Goal: Task Accomplishment & Management: Use online tool/utility

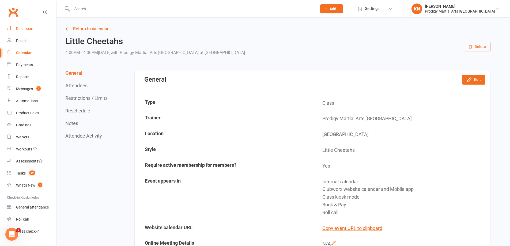
click at [33, 26] on link "Dashboard" at bounding box center [32, 29] width 50 height 12
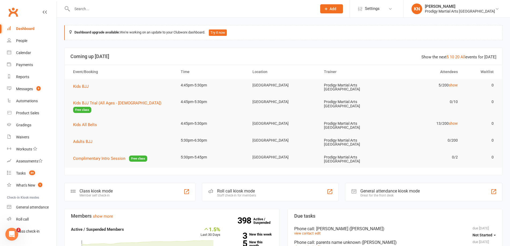
click at [150, 184] on div "Class kiosk mode Member self check-in" at bounding box center [129, 192] width 131 height 18
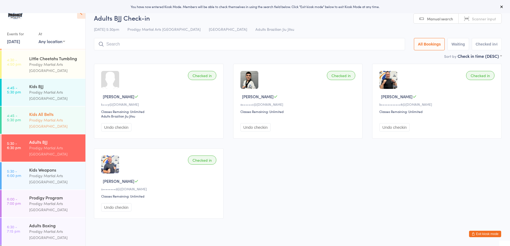
scroll to position [80, 0]
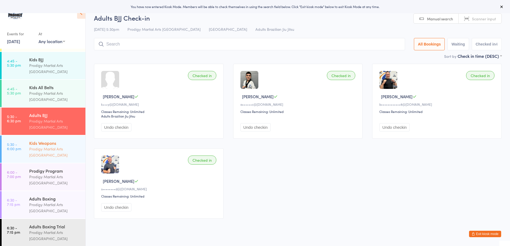
click at [62, 158] on div "Prodigy Martial Arts [GEOGRAPHIC_DATA]" at bounding box center [55, 152] width 52 height 12
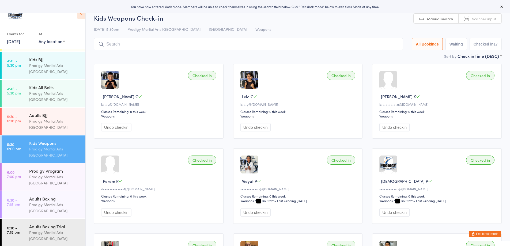
type input "a"
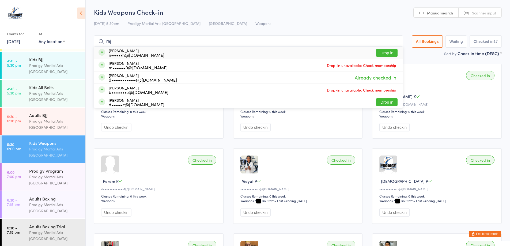
type input "raj"
click at [387, 53] on button "Drop in" at bounding box center [386, 53] width 21 height 8
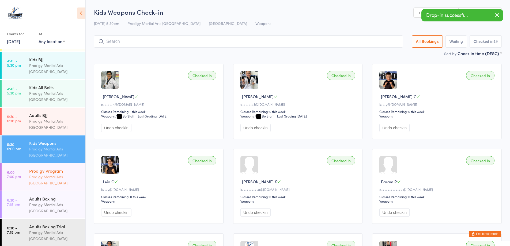
click at [50, 183] on div "Prodigy Martial Arts Australia" at bounding box center [55, 180] width 52 height 12
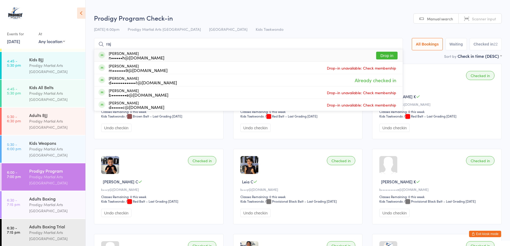
type input "raj"
click at [386, 54] on button "Drop in" at bounding box center [386, 56] width 21 height 8
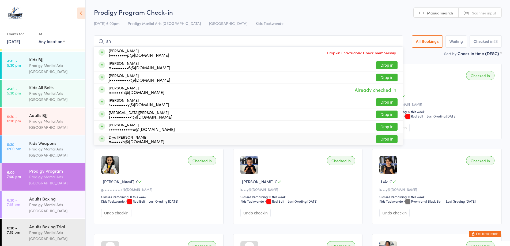
type input "sh"
click at [439, 95] on div "Shanaya B" at bounding box center [437, 97] width 117 height 6
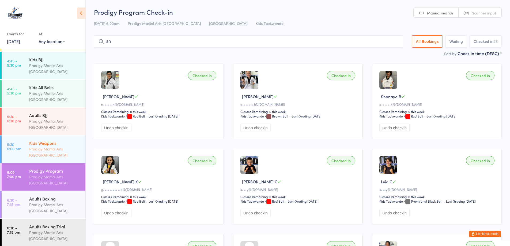
click at [45, 157] on div "Prodigy Martial Arts [GEOGRAPHIC_DATA]" at bounding box center [55, 152] width 52 height 12
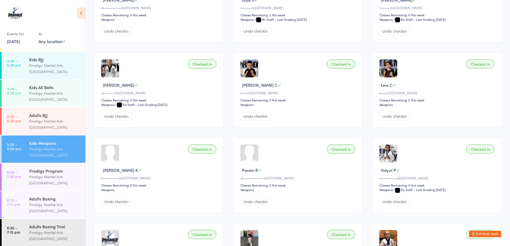
scroll to position [27, 0]
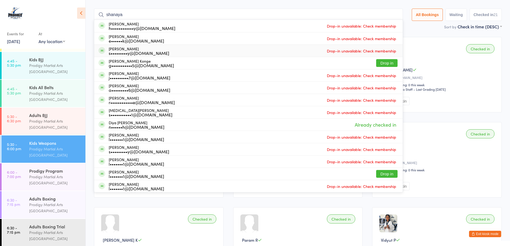
type input "shanaya"
click at [431, 60] on div "Checked in Raj S n••••••h@gmail.com Classes Remaining: 0 this week Weapons Weap…" at bounding box center [437, 74] width 130 height 75
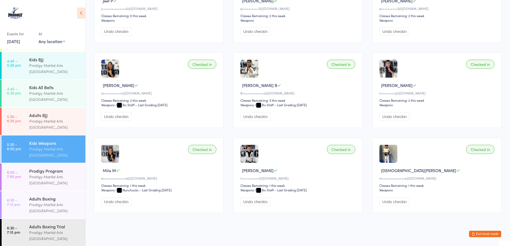
scroll to position [441, 0]
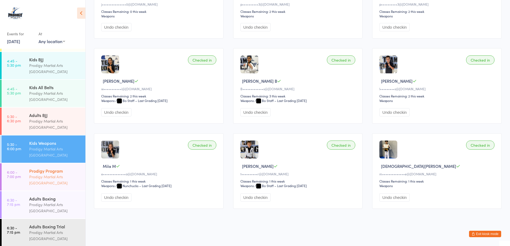
click at [45, 183] on div "Prodigy Martial Arts [GEOGRAPHIC_DATA]" at bounding box center [55, 180] width 52 height 12
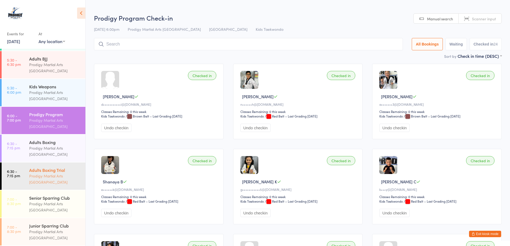
scroll to position [143, 0]
click at [59, 228] on div "Junior Sparring Club" at bounding box center [55, 226] width 52 height 6
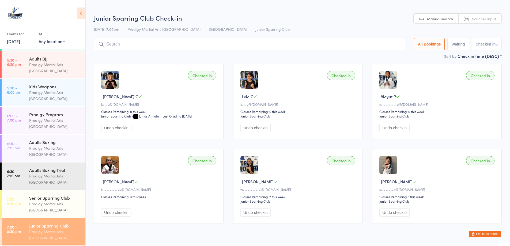
scroll to position [15, 0]
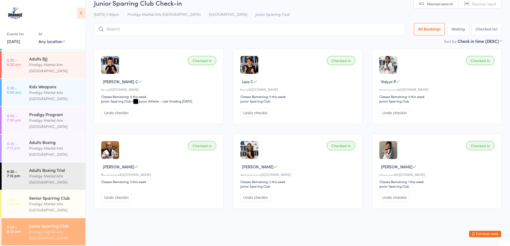
click at [200, 32] on input "search" at bounding box center [249, 29] width 311 height 12
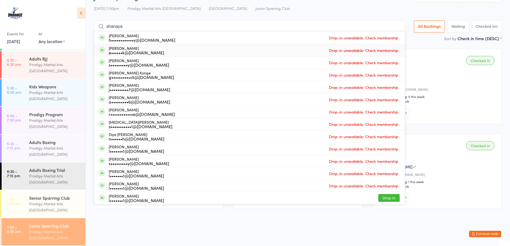
type input "shanaya"
click at [414, 46] on div "Checked in Spiros C k•••y@aeroteq.com.au Classes Remaining: 0 this week Junior …" at bounding box center [297, 129] width 417 height 170
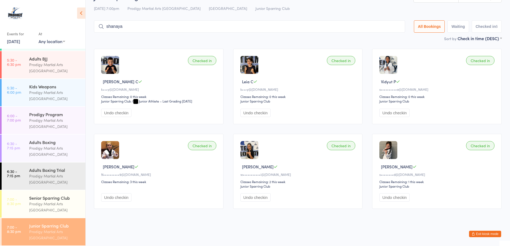
click at [492, 235] on button "Exit kiosk mode" at bounding box center [485, 234] width 32 height 6
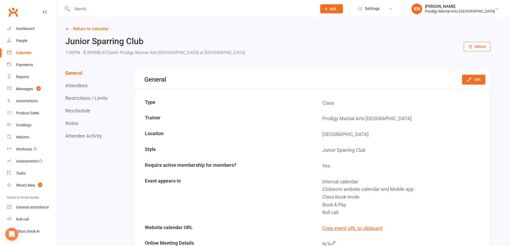
drag, startPoint x: 111, startPoint y: 9, endPoint x: 114, endPoint y: 7, distance: 3.4
click at [113, 9] on input "text" at bounding box center [191, 8] width 243 height 7
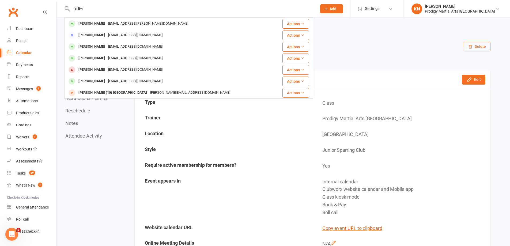
type input "julliet"
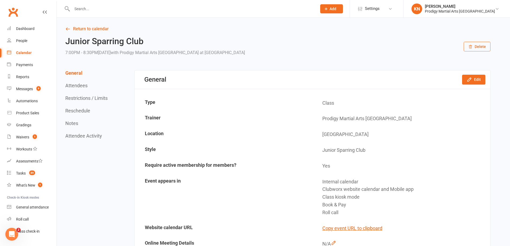
click at [99, 9] on input "text" at bounding box center [191, 8] width 243 height 7
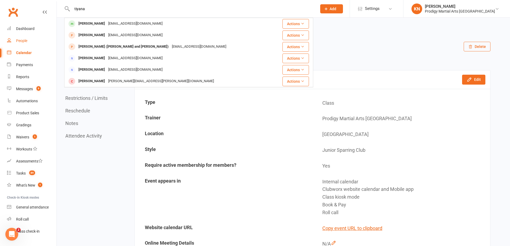
type input "tiyana"
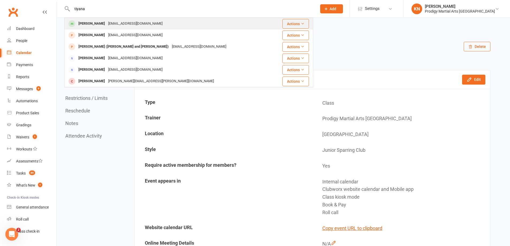
click at [165, 28] on div "Tiana Manawa maansukhwant@gmail.com" at bounding box center [169, 23] width 209 height 11
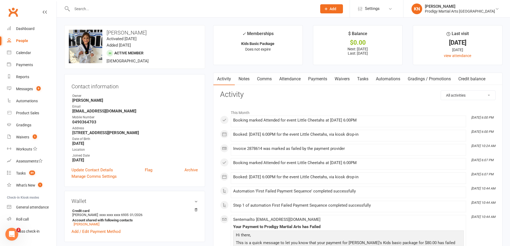
click at [320, 78] on link "Payments" at bounding box center [317, 79] width 27 height 12
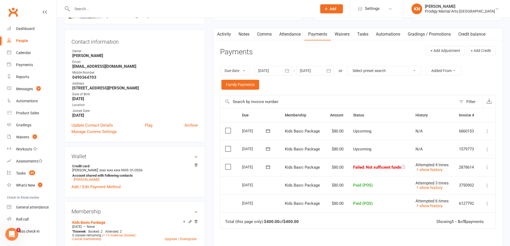
scroll to position [54, 0]
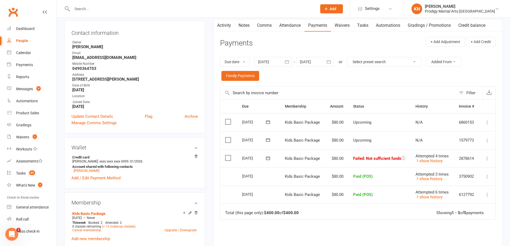
click at [265, 64] on div at bounding box center [273, 62] width 37 height 10
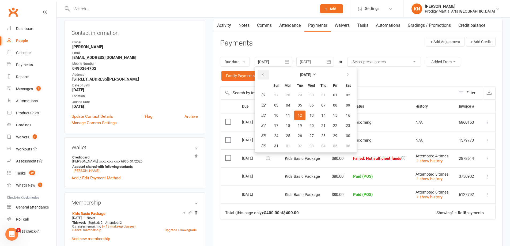
click at [264, 75] on icon "button" at bounding box center [263, 75] width 4 height 4
click at [299, 114] on span "17" at bounding box center [300, 115] width 4 height 4
type input "17 Jun 2025"
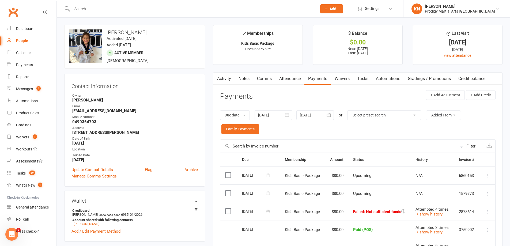
scroll to position [0, 0]
click at [224, 80] on link "Activity" at bounding box center [223, 79] width 21 height 12
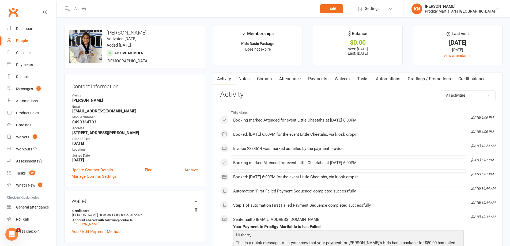
click at [318, 80] on link "Payments" at bounding box center [317, 79] width 27 height 12
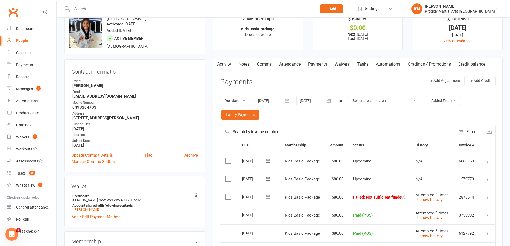
scroll to position [27, 0]
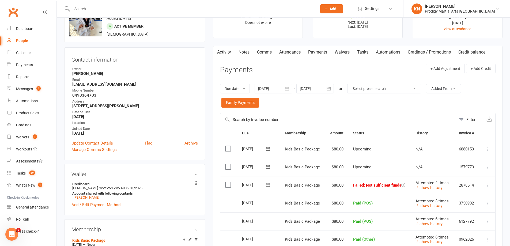
click at [227, 183] on label at bounding box center [228, 184] width 7 height 5
click at [227, 182] on input "checkbox" at bounding box center [226, 182] width 3 height 0
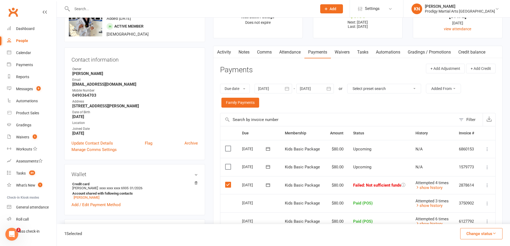
click at [229, 167] on label at bounding box center [228, 166] width 7 height 5
click at [229, 164] on input "checkbox" at bounding box center [226, 164] width 3 height 0
click at [493, 236] on button "Change status" at bounding box center [481, 233] width 42 height 11
click at [481, 211] on link "Paid (Other)" at bounding box center [475, 208] width 53 height 11
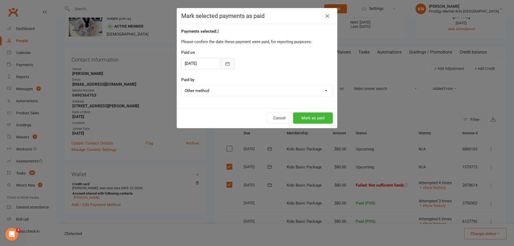
click at [220, 64] on button "button" at bounding box center [227, 63] width 14 height 11
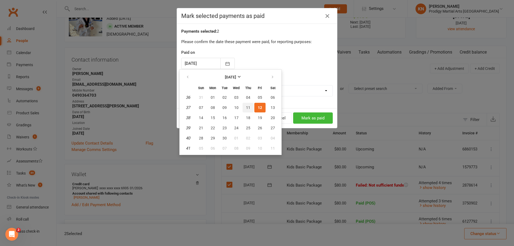
click at [248, 104] on button "11" at bounding box center [248, 108] width 11 height 10
type input "11 Sep 2025"
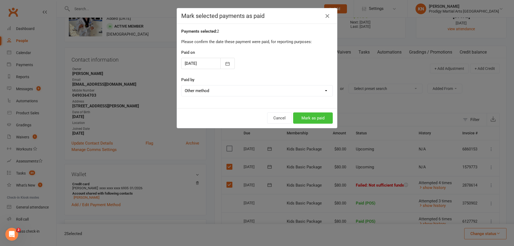
click at [311, 114] on button "Mark as paid" at bounding box center [313, 117] width 40 height 11
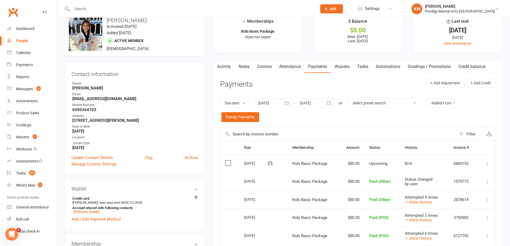
scroll to position [0, 0]
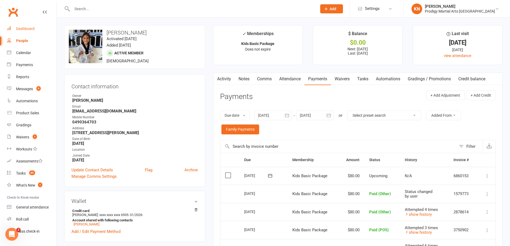
click at [30, 27] on div "Dashboard" at bounding box center [25, 29] width 18 height 4
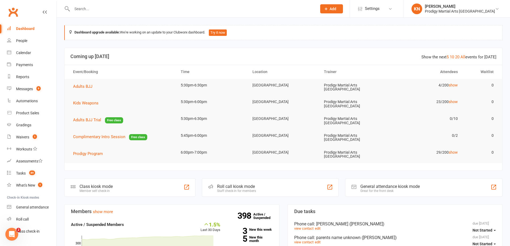
click at [114, 9] on input "text" at bounding box center [191, 8] width 243 height 7
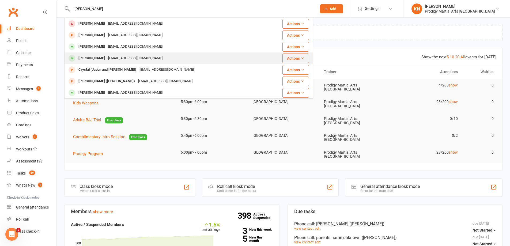
type input "jordan ben"
click at [107, 56] on div "Motivateyourself2016@gmail.com" at bounding box center [136, 58] width 58 height 8
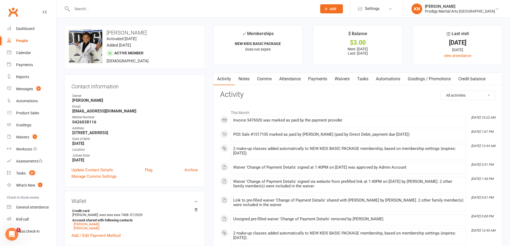
click at [323, 79] on link "Payments" at bounding box center [317, 79] width 27 height 12
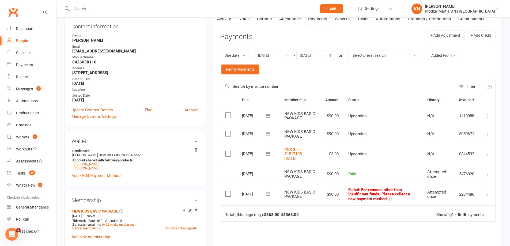
scroll to position [80, 0]
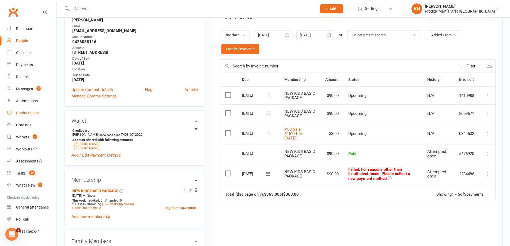
click at [30, 115] on div "Product Sales" at bounding box center [27, 113] width 23 height 4
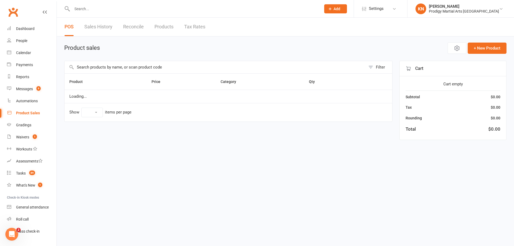
select select "10"
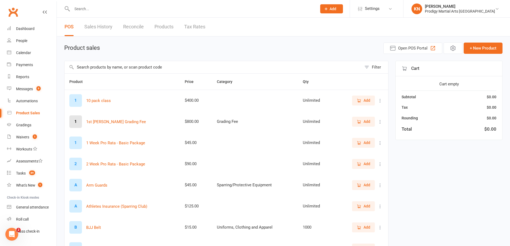
click at [113, 69] on input "text" at bounding box center [213, 67] width 297 height 12
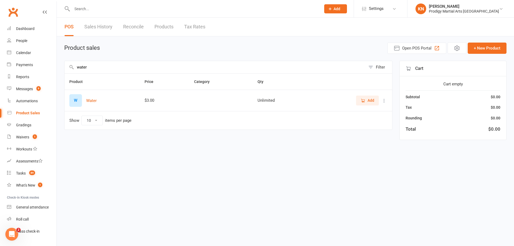
type input "water"
click at [372, 101] on span "Add" at bounding box center [371, 100] width 7 height 6
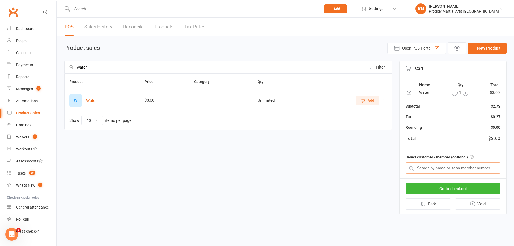
click at [456, 169] on input "text" at bounding box center [453, 167] width 95 height 11
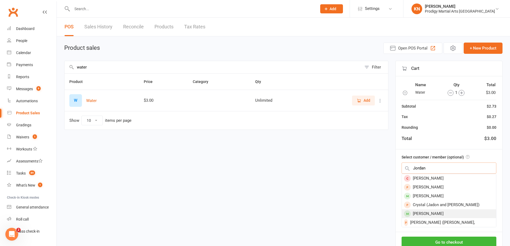
type input "Jordan"
click at [443, 213] on div "Jordan Bantiles" at bounding box center [449, 213] width 94 height 9
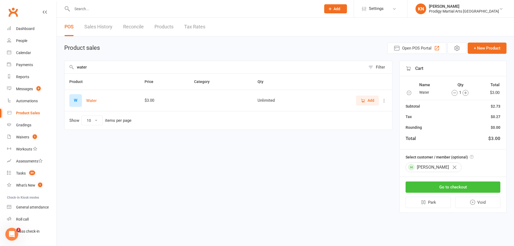
click at [449, 184] on button "Go to checkout" at bounding box center [453, 186] width 95 height 11
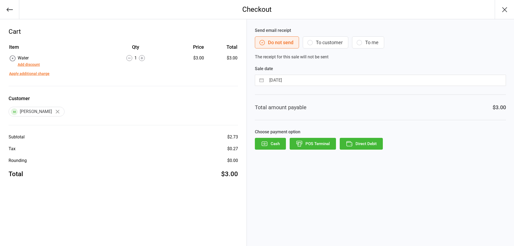
click at [355, 145] on button "Direct Debit" at bounding box center [361, 144] width 43 height 12
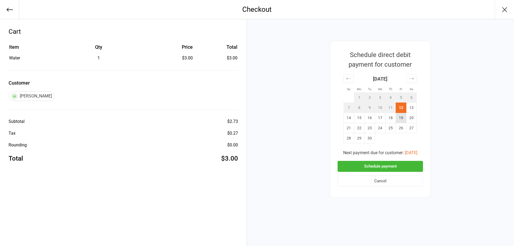
click at [397, 120] on td "19" at bounding box center [401, 118] width 10 height 10
click at [391, 167] on button "Schedule payment" at bounding box center [380, 166] width 85 height 11
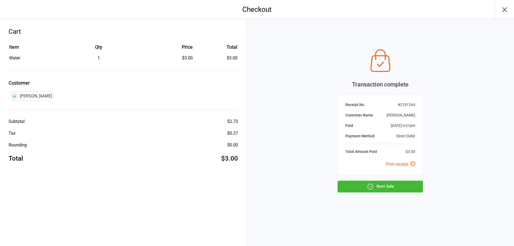
click at [399, 188] on button "Next Sale" at bounding box center [380, 187] width 85 height 12
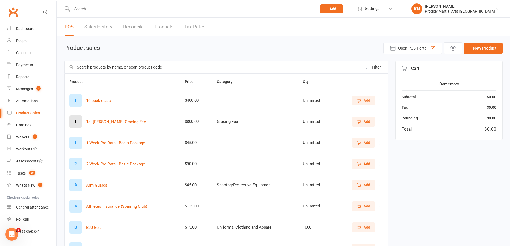
click at [146, 7] on input "text" at bounding box center [191, 8] width 243 height 7
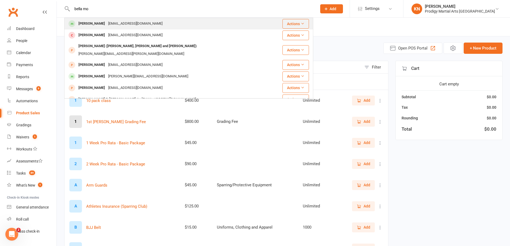
type input "bella mo"
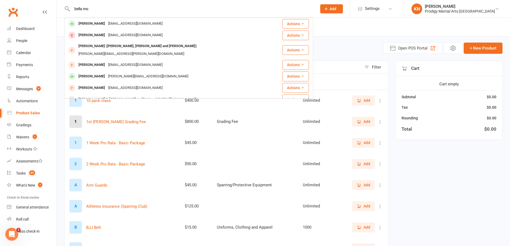
click at [150, 20] on div "Bella Morabito N.morabito89@gmail.com" at bounding box center [173, 23] width 217 height 11
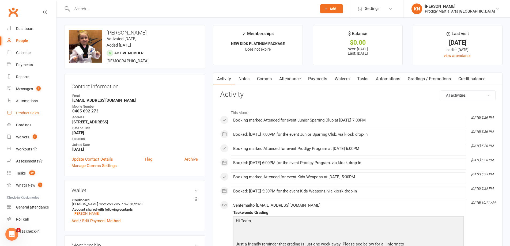
click at [29, 113] on div "Product Sales" at bounding box center [27, 113] width 23 height 4
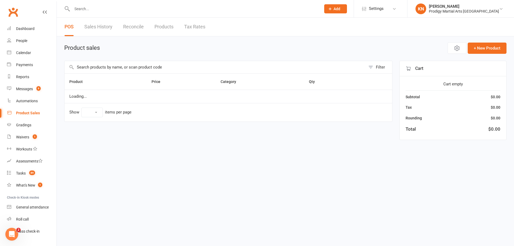
select select "10"
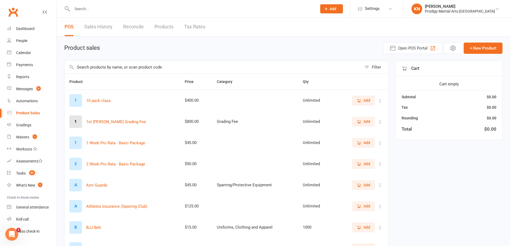
click at [259, 69] on input "text" at bounding box center [213, 67] width 297 height 12
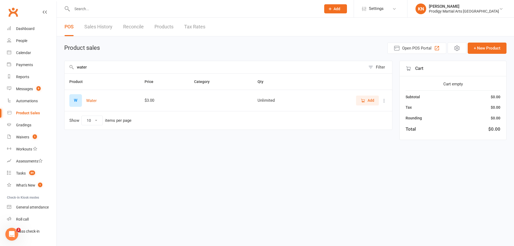
type input "water"
click at [361, 99] on icon "button" at bounding box center [363, 100] width 5 height 5
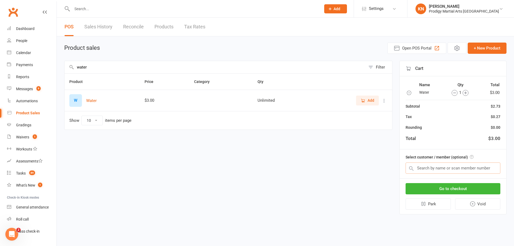
click at [427, 172] on input "text" at bounding box center [453, 167] width 95 height 11
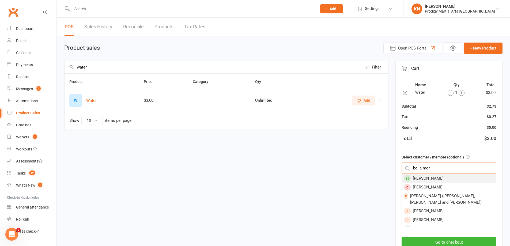
type input "bella mor"
click at [427, 182] on div "[PERSON_NAME]" at bounding box center [449, 178] width 94 height 9
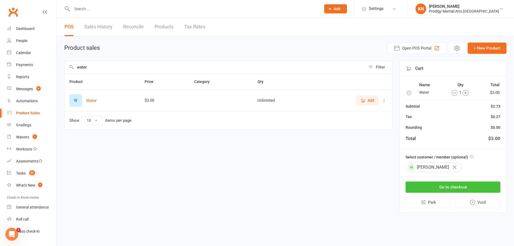
click at [446, 185] on button "Go to checkout" at bounding box center [453, 186] width 95 height 11
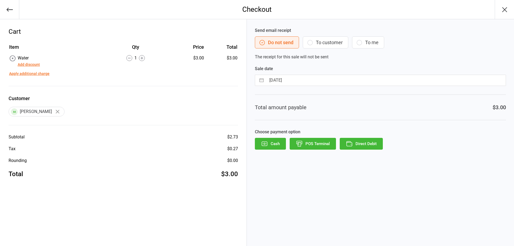
click at [371, 144] on button "Direct Debit" at bounding box center [361, 144] width 43 height 12
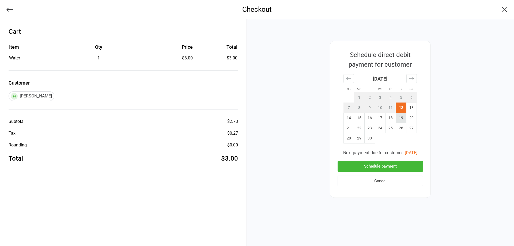
click at [401, 120] on td "19" at bounding box center [401, 118] width 10 height 10
click at [403, 168] on button "Schedule payment" at bounding box center [380, 166] width 85 height 11
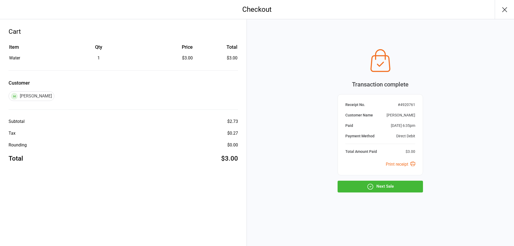
click at [396, 187] on button "Next Sale" at bounding box center [380, 187] width 85 height 12
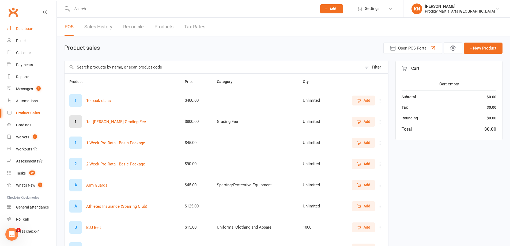
click at [22, 27] on div "Dashboard" at bounding box center [25, 29] width 18 height 4
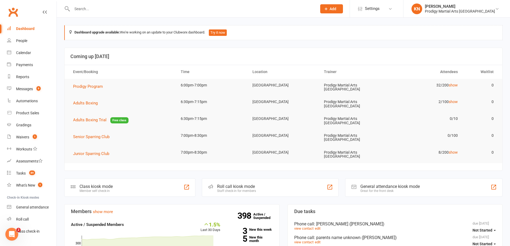
click at [118, 178] on div "Class kiosk mode Member self check-in" at bounding box center [129, 187] width 131 height 18
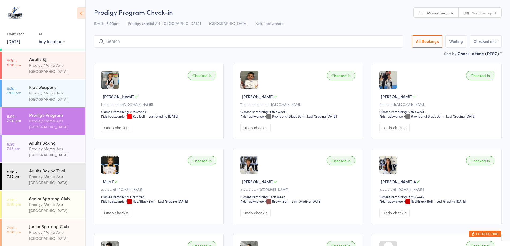
scroll to position [143, 0]
click at [62, 230] on div "Prodigy Martial Arts [GEOGRAPHIC_DATA]" at bounding box center [55, 235] width 52 height 12
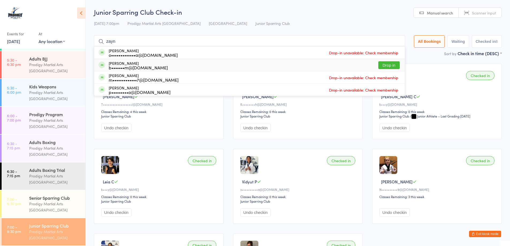
type input "zayn"
click at [387, 65] on button "Drop in" at bounding box center [388, 65] width 21 height 8
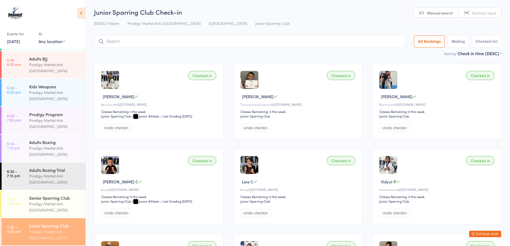
click at [493, 232] on button "Exit kiosk mode" at bounding box center [485, 234] width 32 height 6
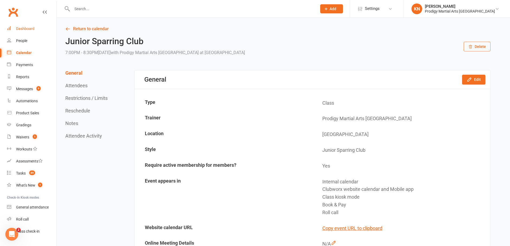
click at [31, 27] on link "Dashboard" at bounding box center [32, 29] width 50 height 12
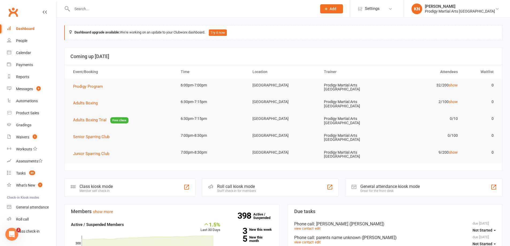
click at [105, 189] on div "Member self check-in" at bounding box center [96, 191] width 33 height 4
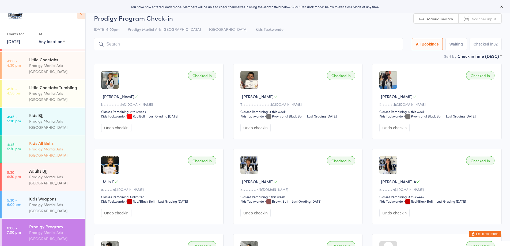
scroll to position [134, 0]
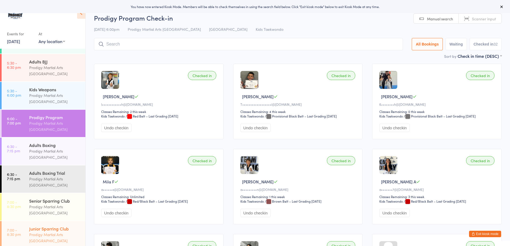
click at [44, 237] on div "Prodigy Martial Arts [GEOGRAPHIC_DATA]" at bounding box center [55, 238] width 52 height 12
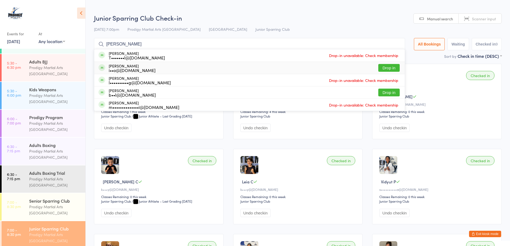
type input "[PERSON_NAME]"
click at [387, 68] on button "Drop in" at bounding box center [388, 68] width 21 height 8
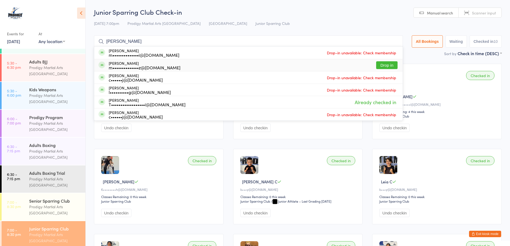
type input "[PERSON_NAME]"
click at [389, 67] on button "Drop in" at bounding box center [386, 65] width 21 height 8
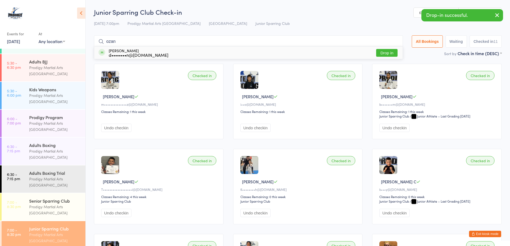
type input "ozan"
click at [389, 52] on button "Drop in" at bounding box center [386, 53] width 21 height 8
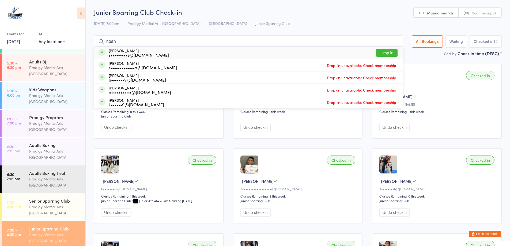
type input "noah"
click at [388, 52] on button "Drop in" at bounding box center [386, 53] width 21 height 8
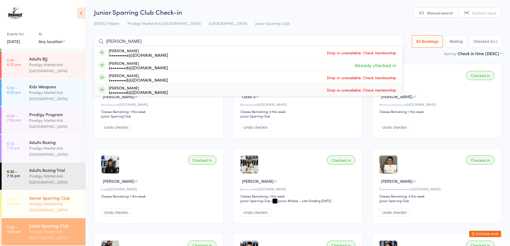
scroll to position [143, 0]
type input "[PERSON_NAME]"
click at [51, 199] on div "Senior Sparring Club" at bounding box center [55, 198] width 52 height 6
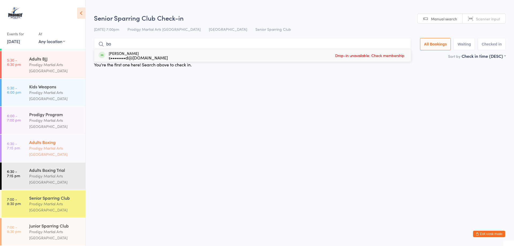
type input "b"
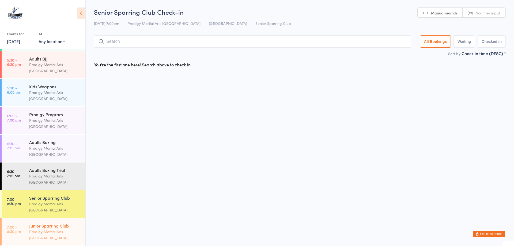
click at [44, 239] on div "Prodigy Martial Arts [GEOGRAPHIC_DATA]" at bounding box center [55, 235] width 52 height 12
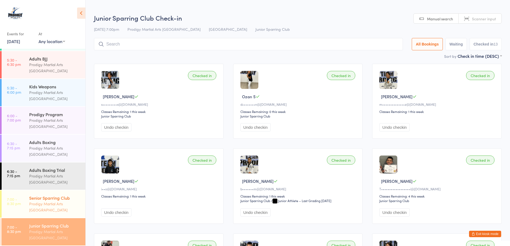
click at [51, 207] on div "Prodigy Martial Arts [GEOGRAPHIC_DATA]" at bounding box center [55, 207] width 52 height 12
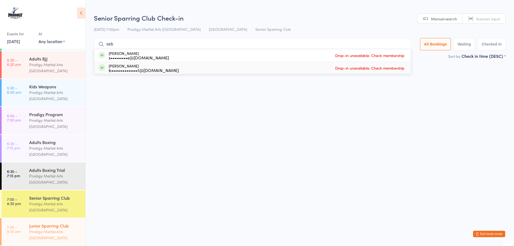
type input "seb"
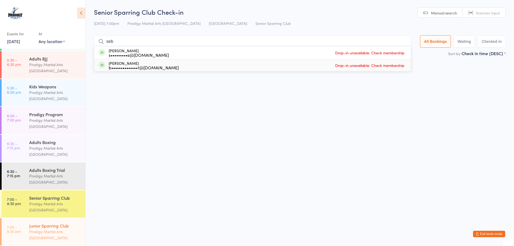
click at [38, 229] on div "Prodigy Martial Arts [GEOGRAPHIC_DATA]" at bounding box center [55, 235] width 52 height 12
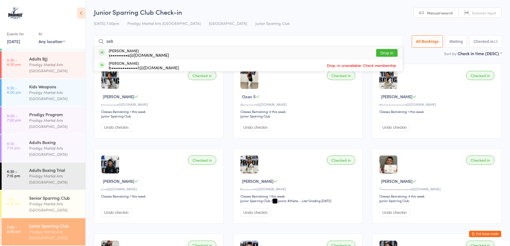
type input "seb"
click at [388, 53] on button "Drop in" at bounding box center [386, 53] width 21 height 8
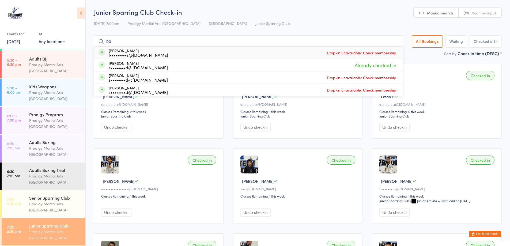
type input "b"
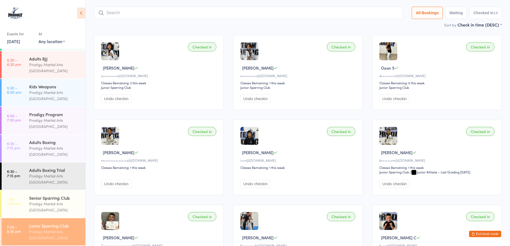
scroll to position [80, 0]
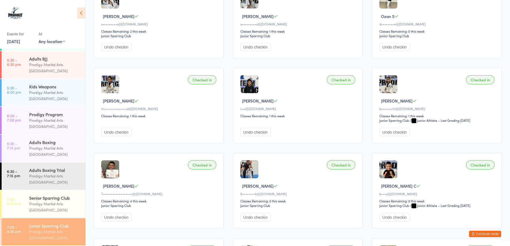
drag, startPoint x: 388, startPoint y: 256, endPoint x: 471, endPoint y: 59, distance: 214.5
click at [471, 59] on div "Checked in [GEOGRAPHIC_DATA] L s•••••••••s@[DOMAIN_NAME] Classes Remaining: 2 t…" at bounding box center [297, 191] width 417 height 424
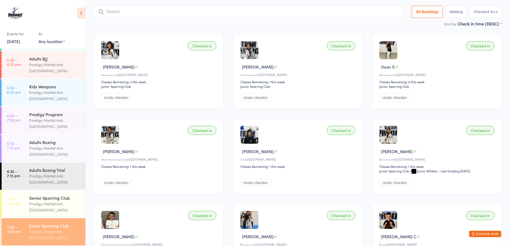
scroll to position [0, 0]
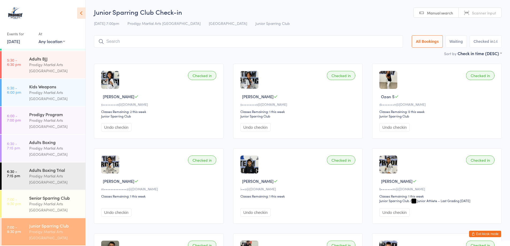
click at [189, 45] on input "search" at bounding box center [248, 41] width 309 height 12
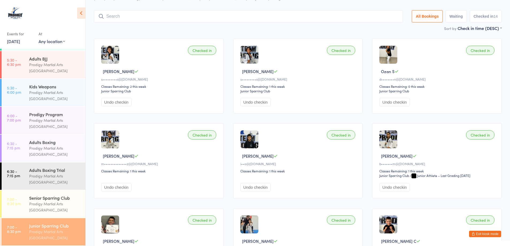
scroll to position [35, 0]
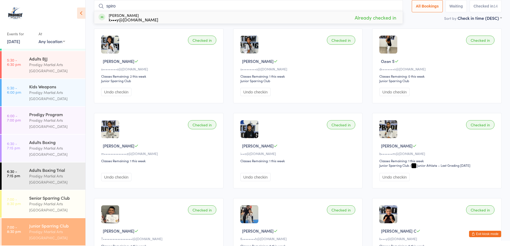
type input "spiro"
